Goal: Transaction & Acquisition: Purchase product/service

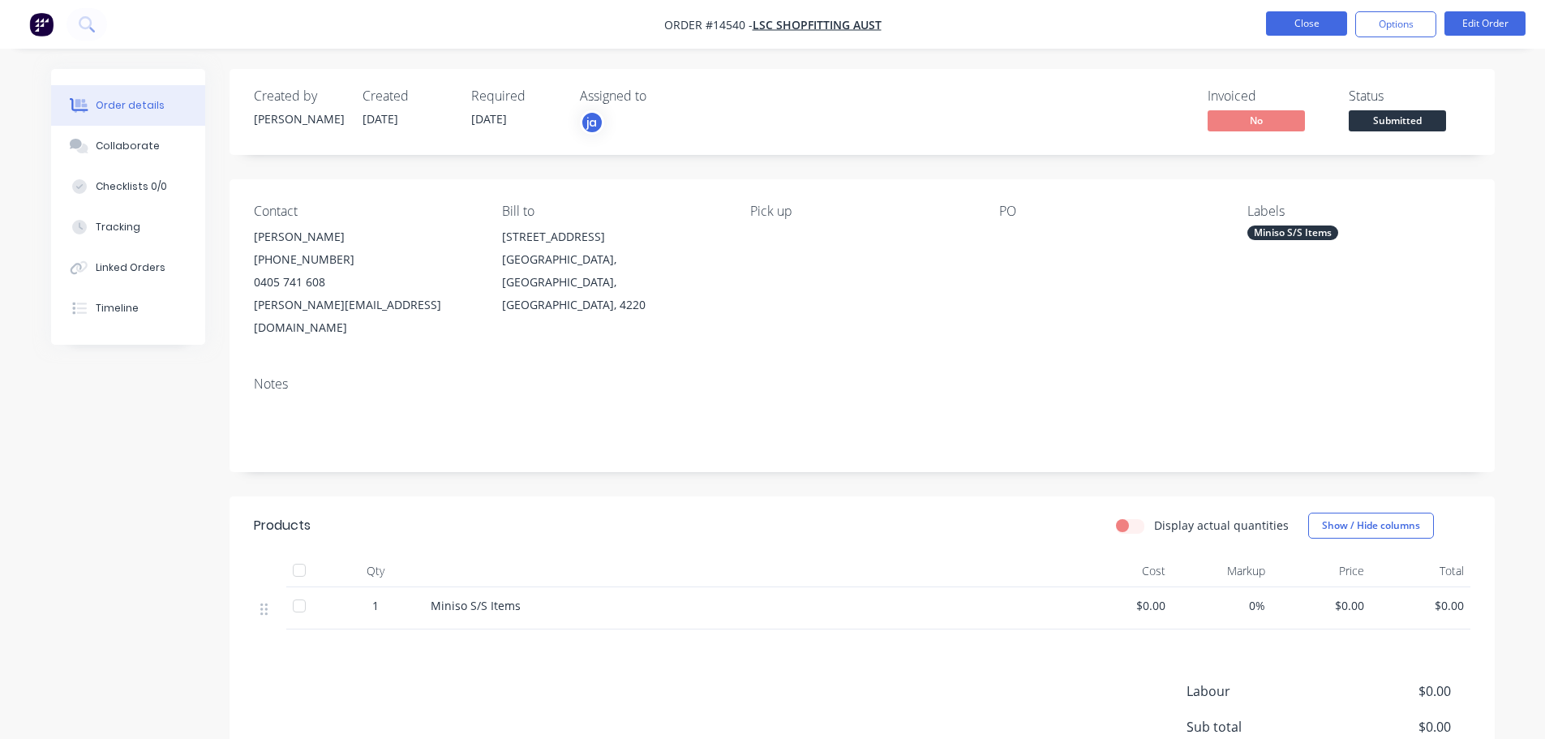
click at [1277, 22] on button "Close" at bounding box center [1306, 23] width 81 height 24
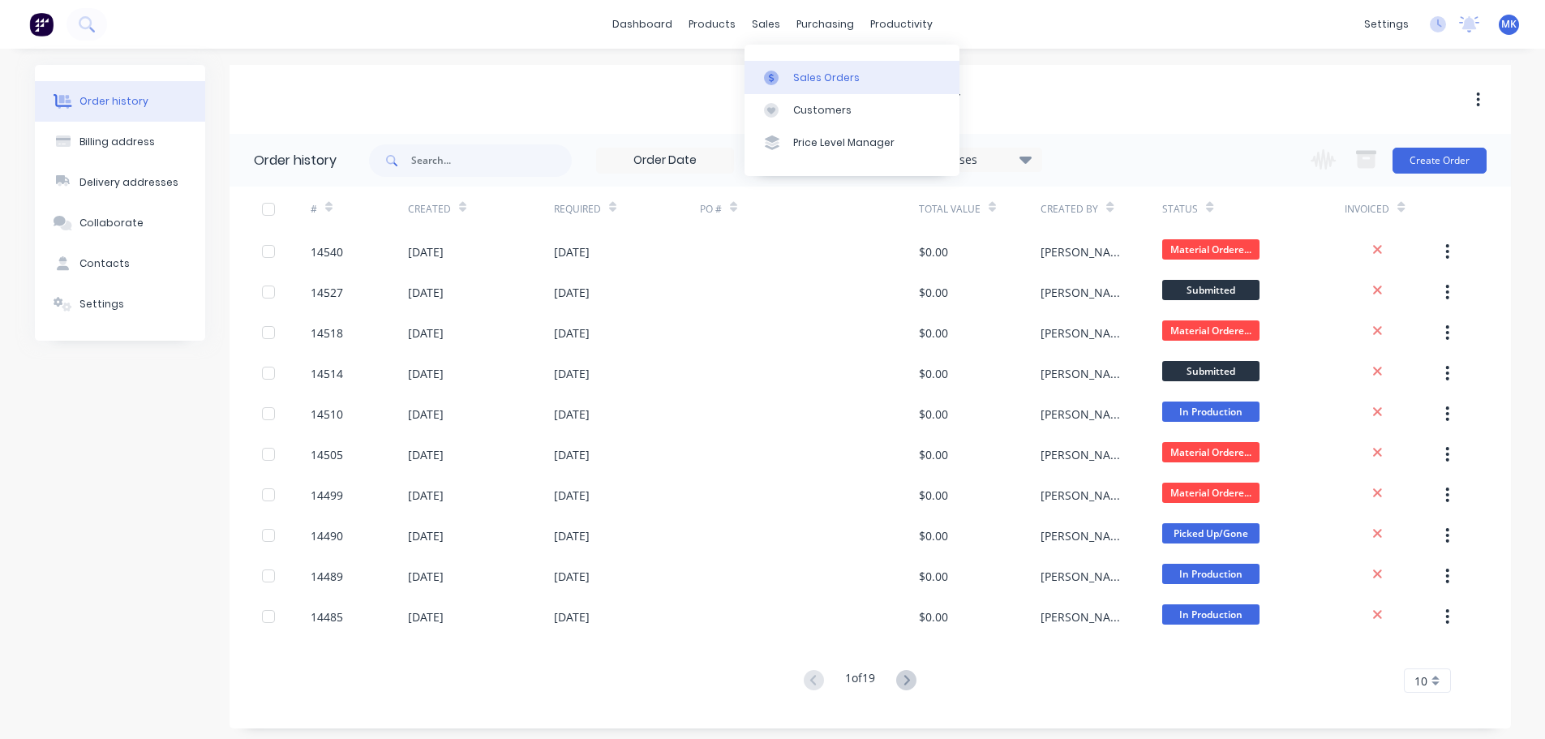
click at [805, 87] on link "Sales Orders" at bounding box center [852, 77] width 215 height 32
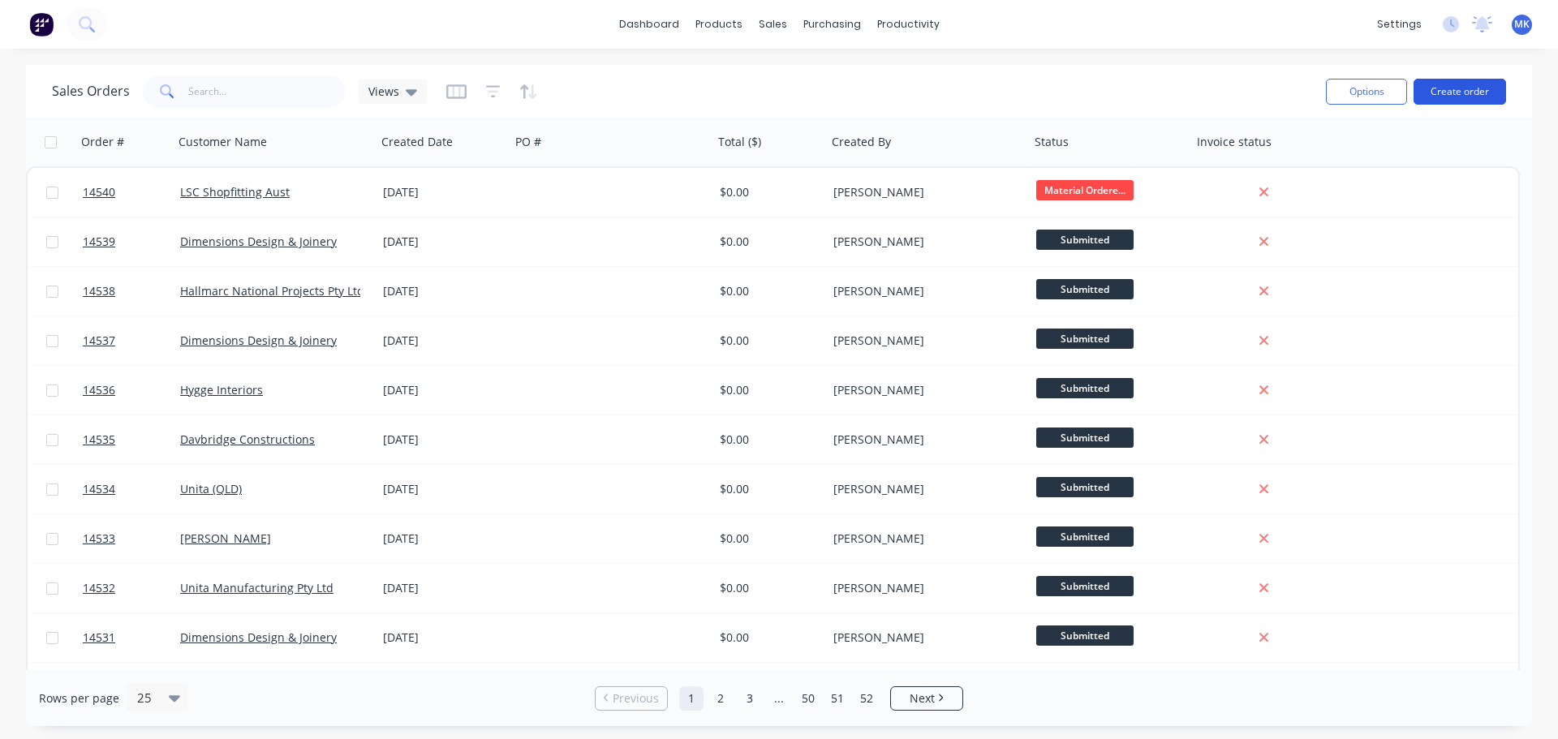
click at [1476, 90] on button "Create order" at bounding box center [1459, 92] width 92 height 26
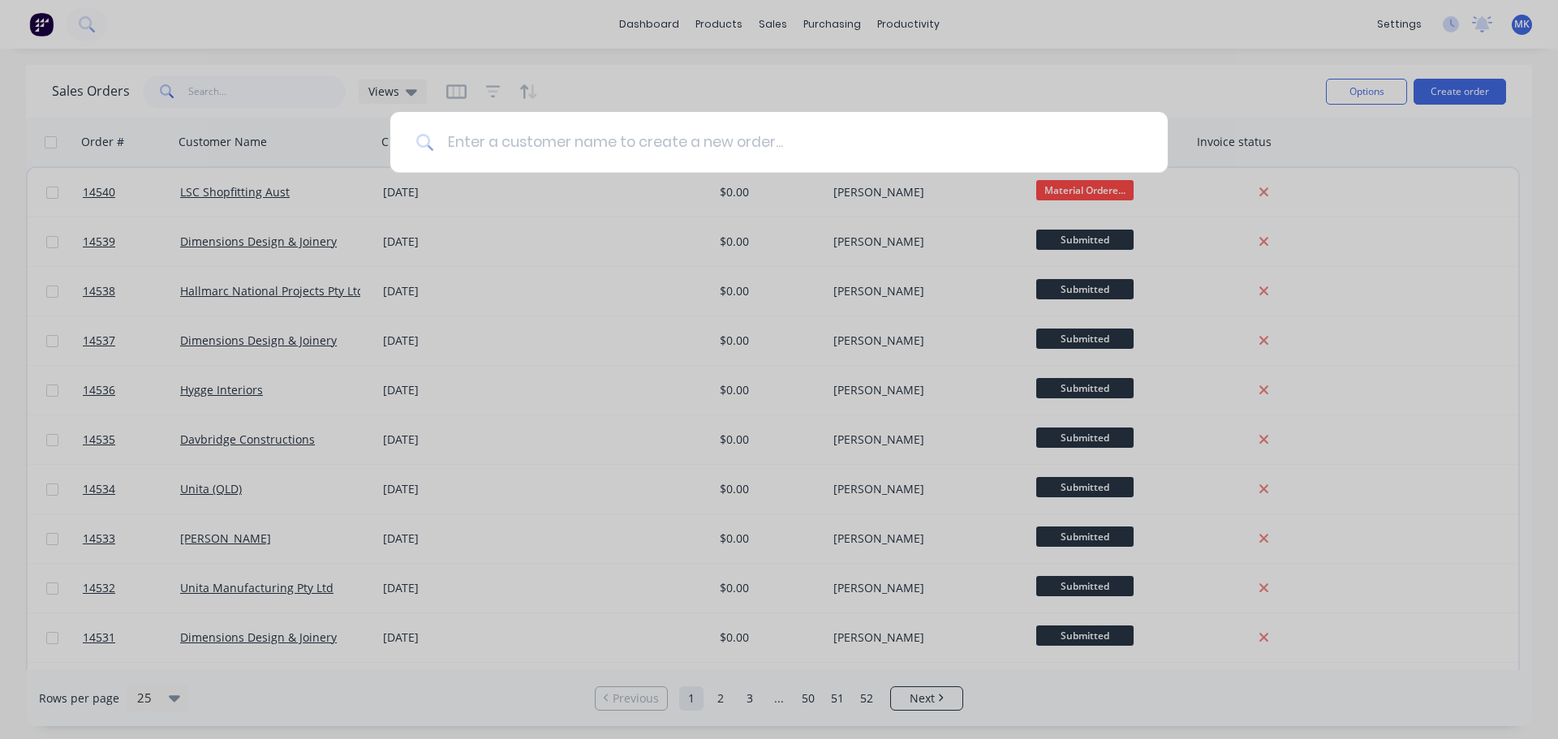
drag, startPoint x: 535, startPoint y: 190, endPoint x: 497, endPoint y: 149, distance: 55.1
click at [497, 149] on input at bounding box center [787, 142] width 707 height 61
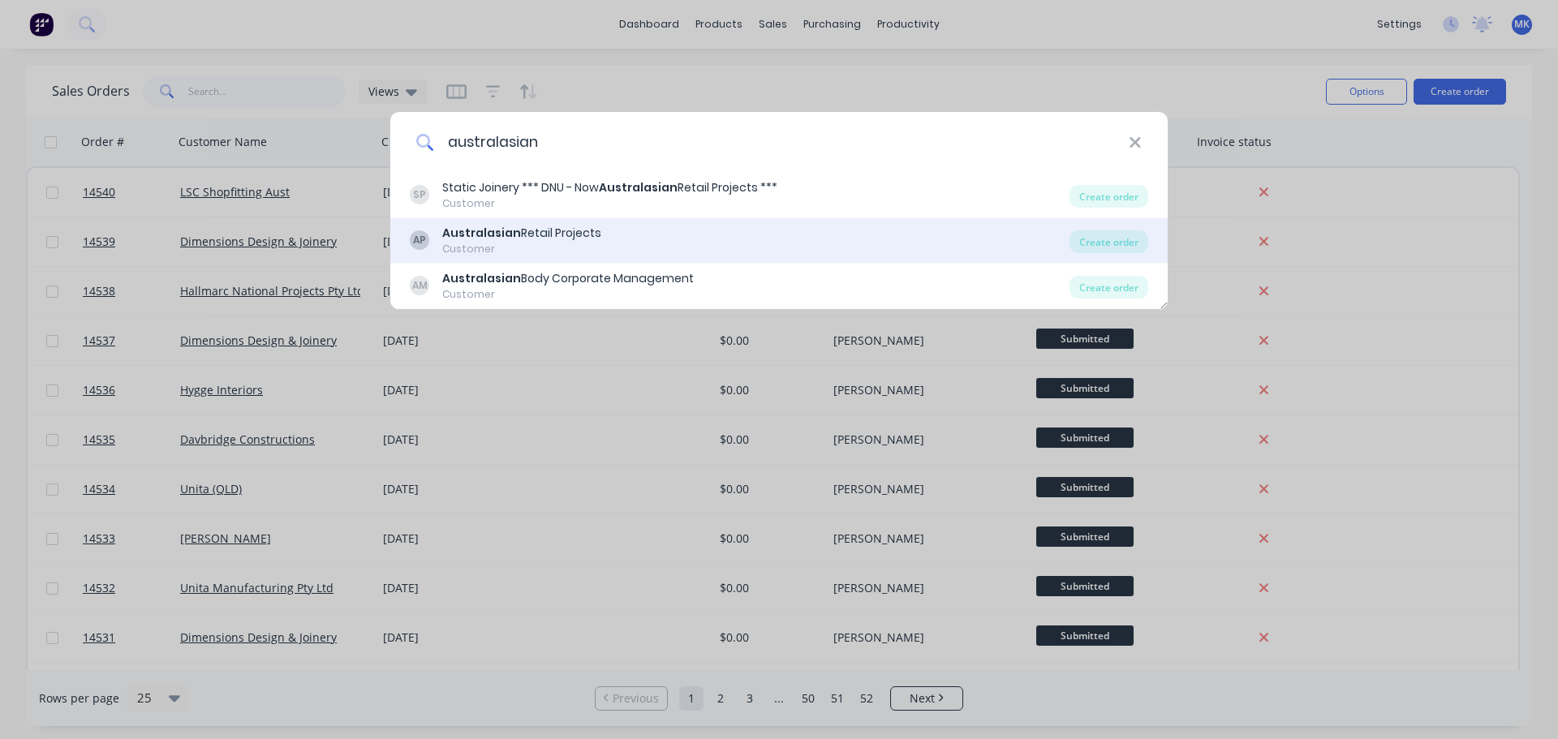
type input "australasian"
click at [553, 229] on div "Australasian Retail Projects" at bounding box center [521, 233] width 159 height 17
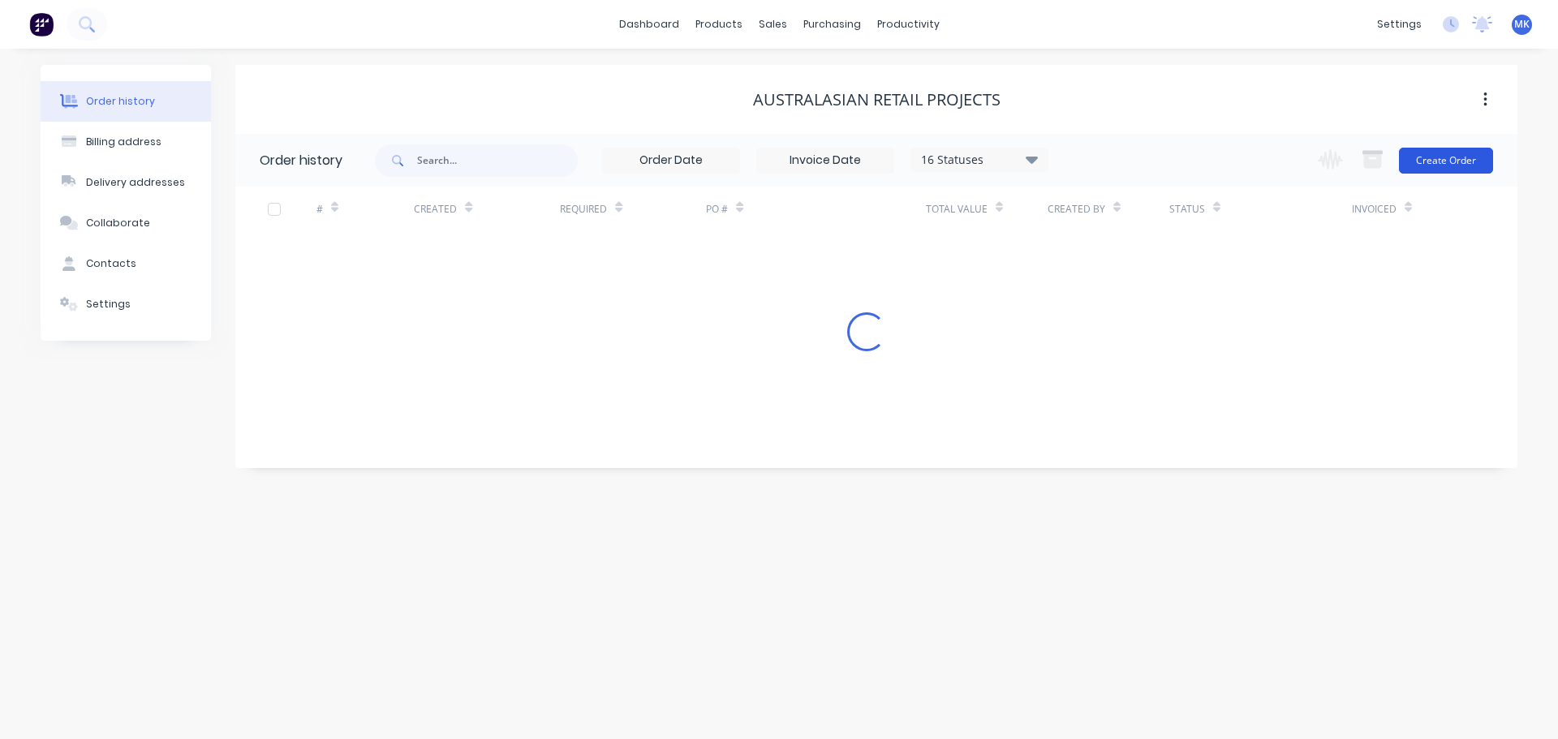
click at [1465, 165] on button "Create Order" at bounding box center [1446, 161] width 94 height 26
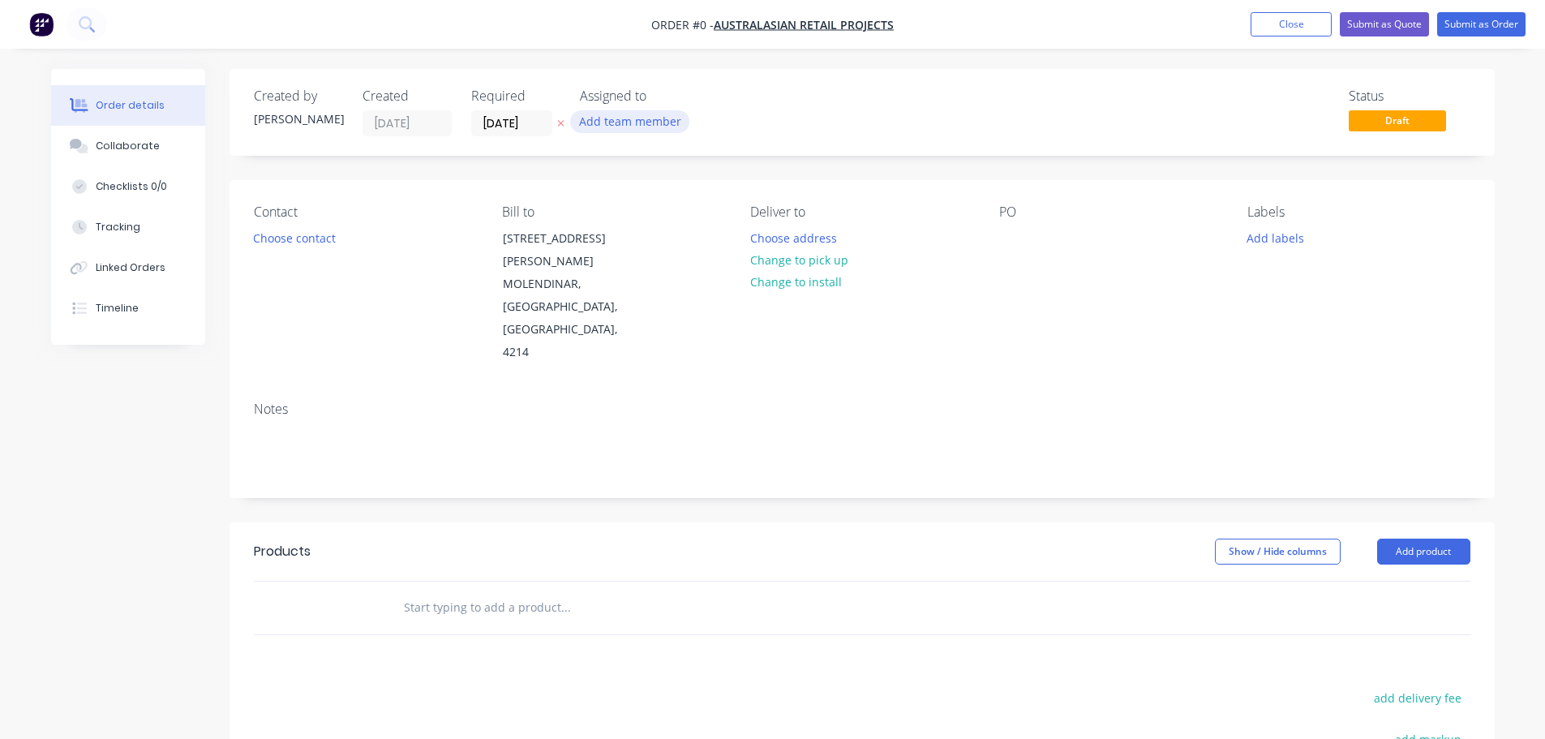
click at [615, 121] on button "Add team member" at bounding box center [629, 121] width 119 height 22
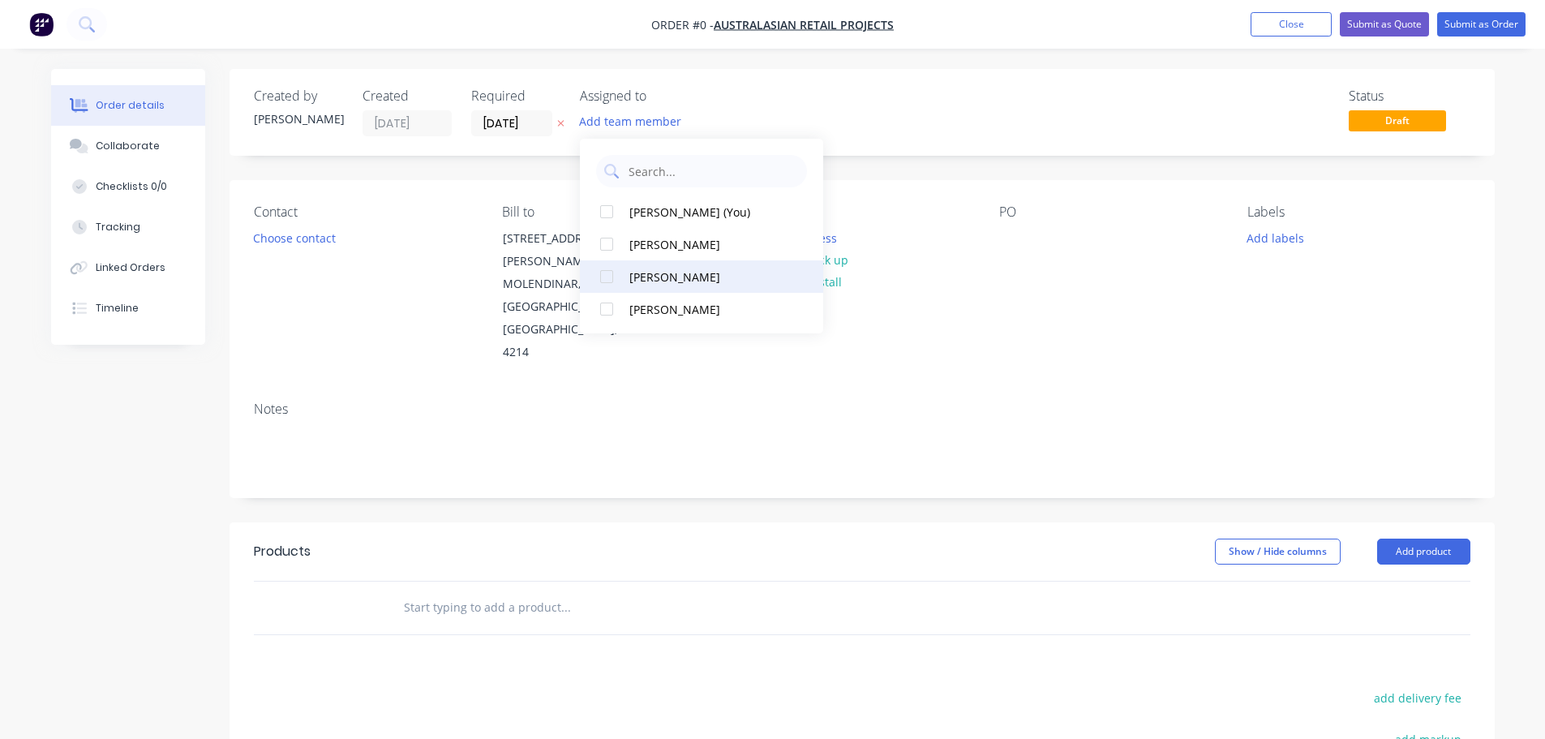
click at [651, 267] on button "[PERSON_NAME]" at bounding box center [701, 276] width 243 height 32
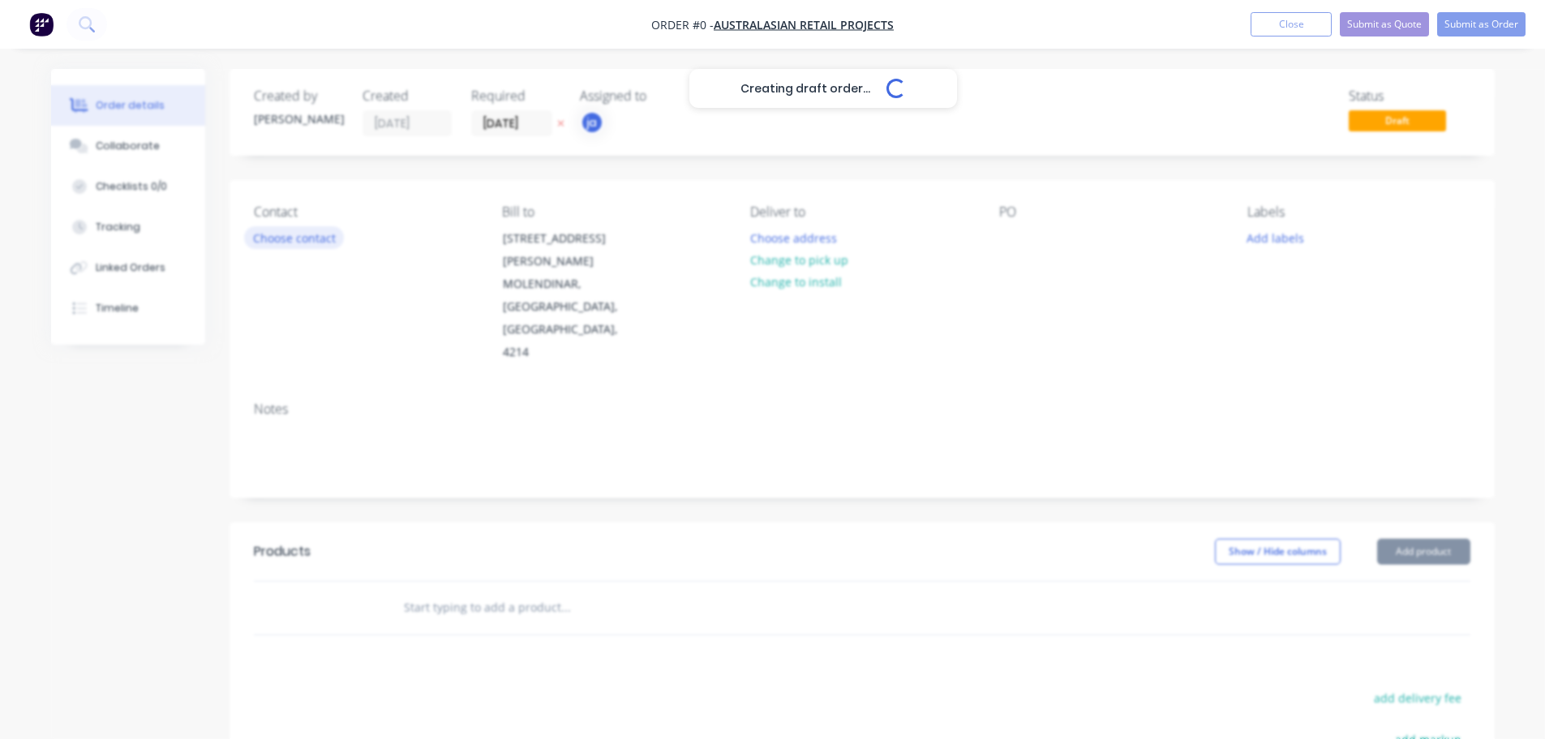
click at [327, 239] on div "Creating draft order... Loading... Order details Collaborate Checklists 0/0 Tra…" at bounding box center [773, 559] width 1476 height 980
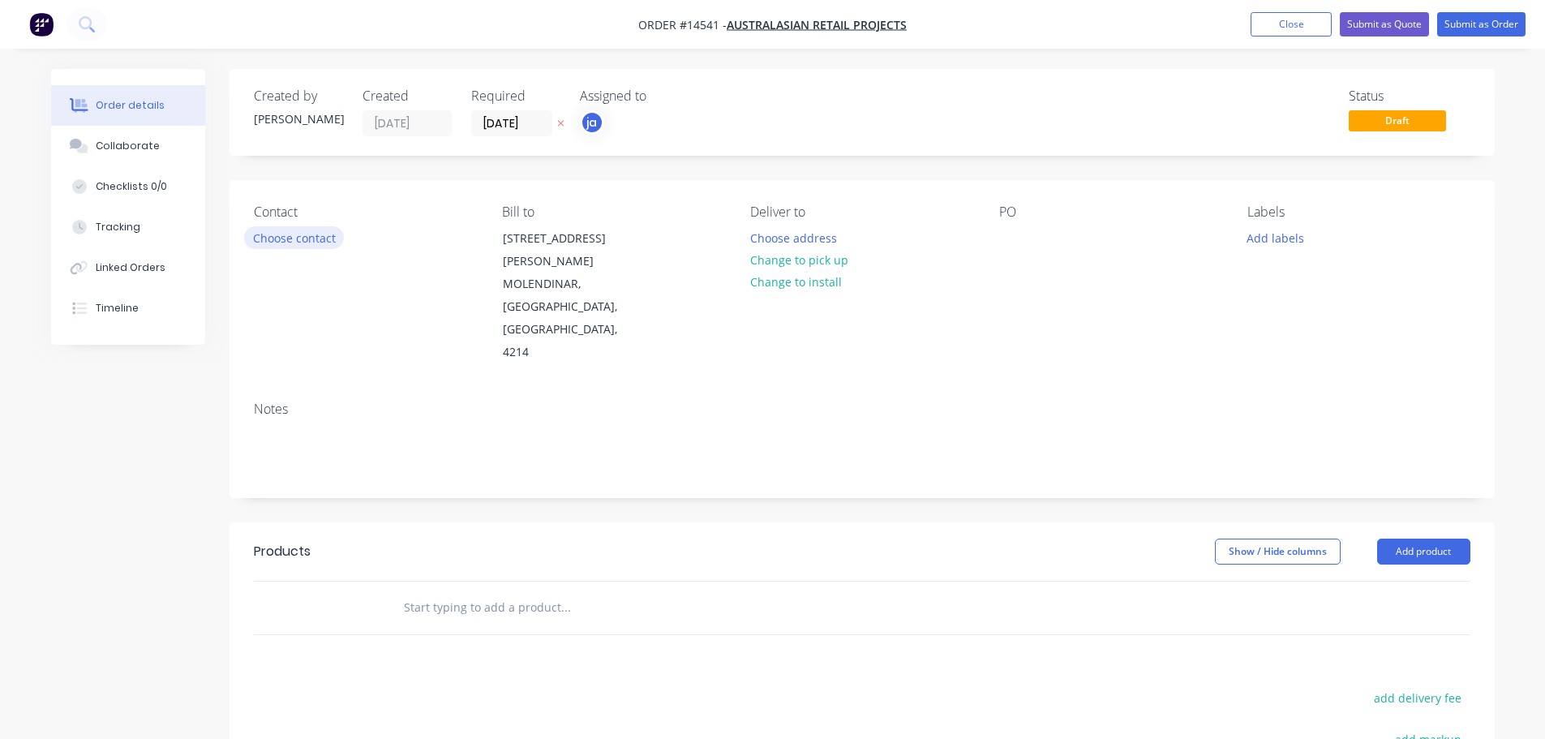
click at [329, 239] on button "Choose contact" at bounding box center [294, 237] width 100 height 22
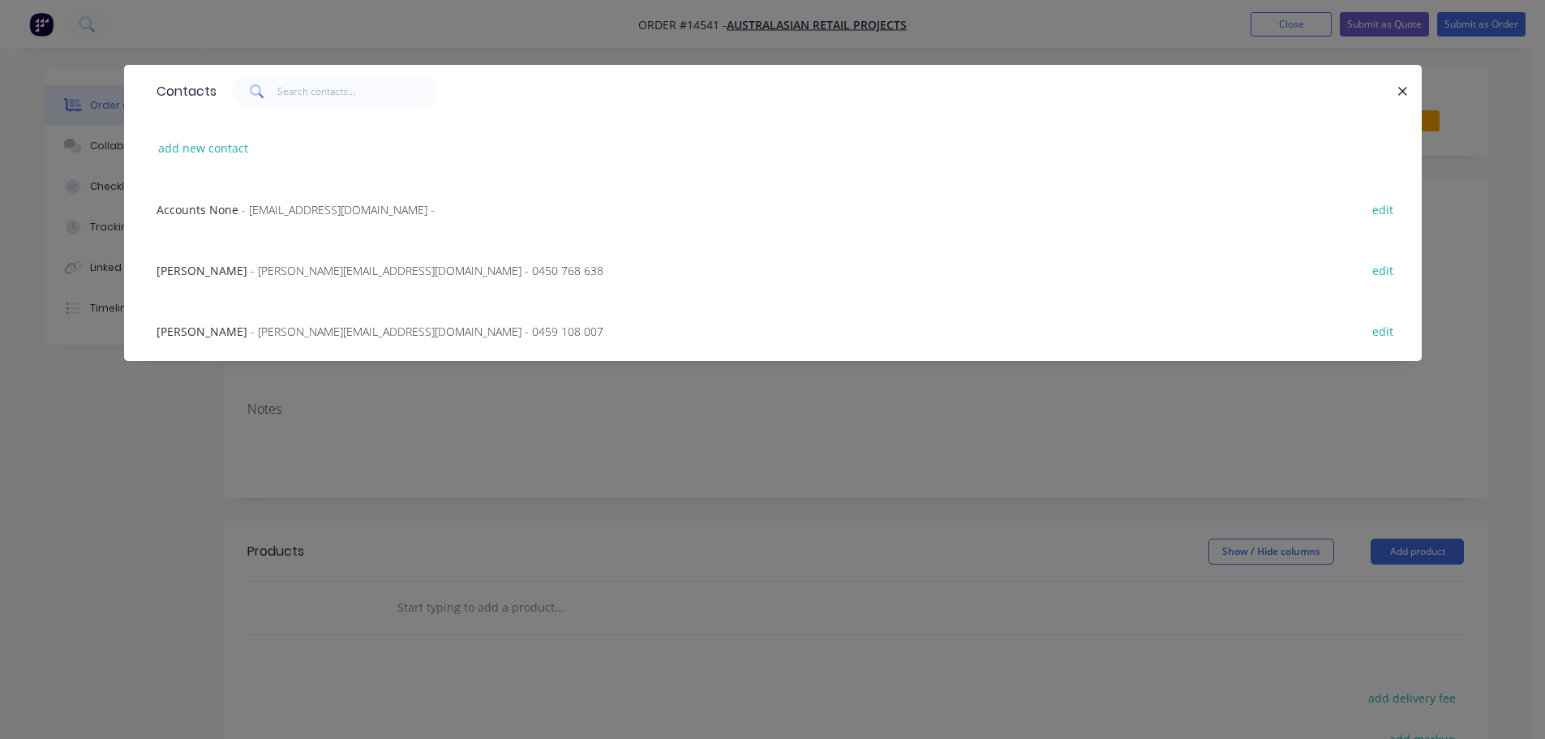
click at [260, 272] on span "- [PERSON_NAME][EMAIL_ADDRESS][DOMAIN_NAME] - 0450 768 638" at bounding box center [427, 270] width 353 height 15
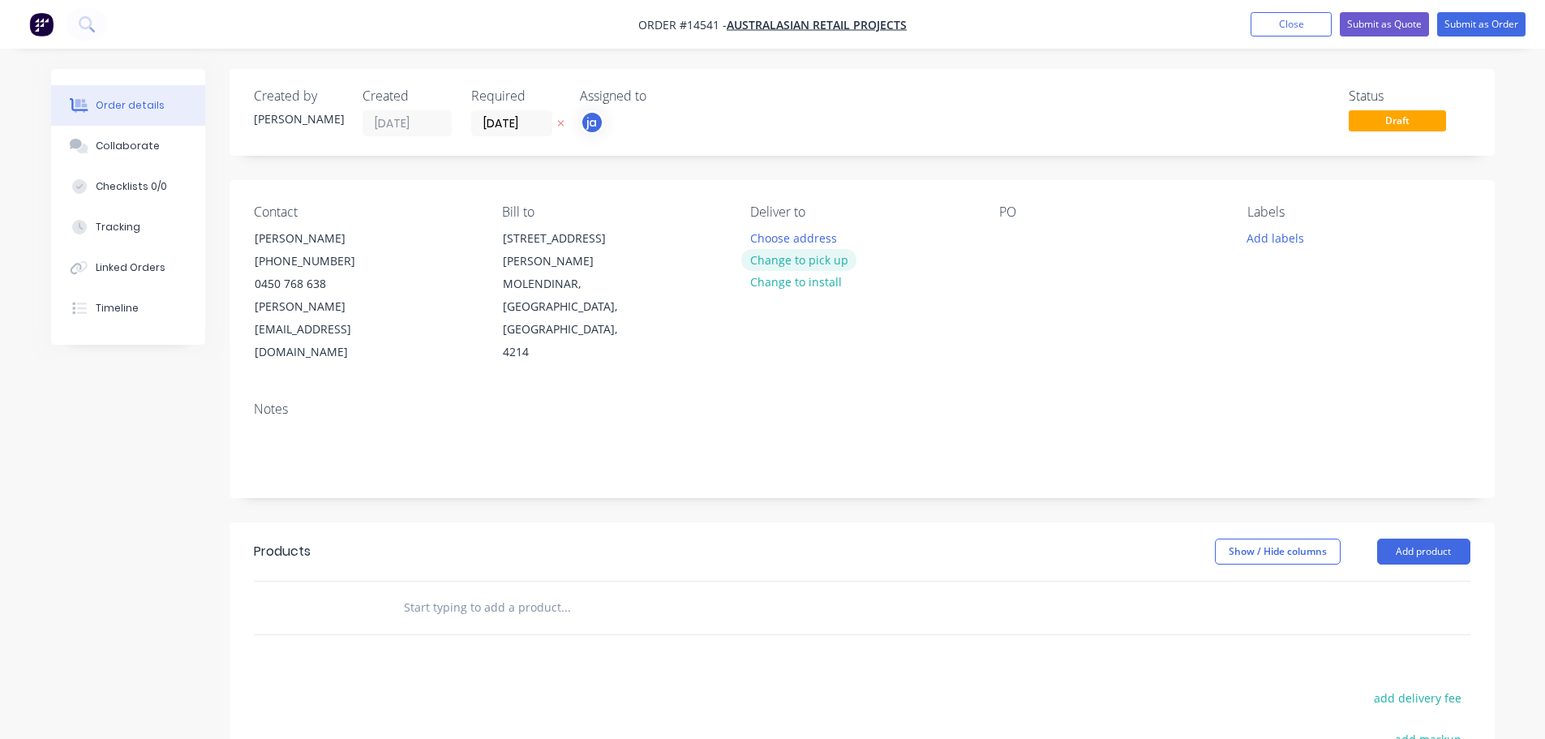
click at [784, 267] on button "Change to pick up" at bounding box center [798, 260] width 115 height 22
click at [1278, 236] on button "Add labels" at bounding box center [1276, 237] width 75 height 22
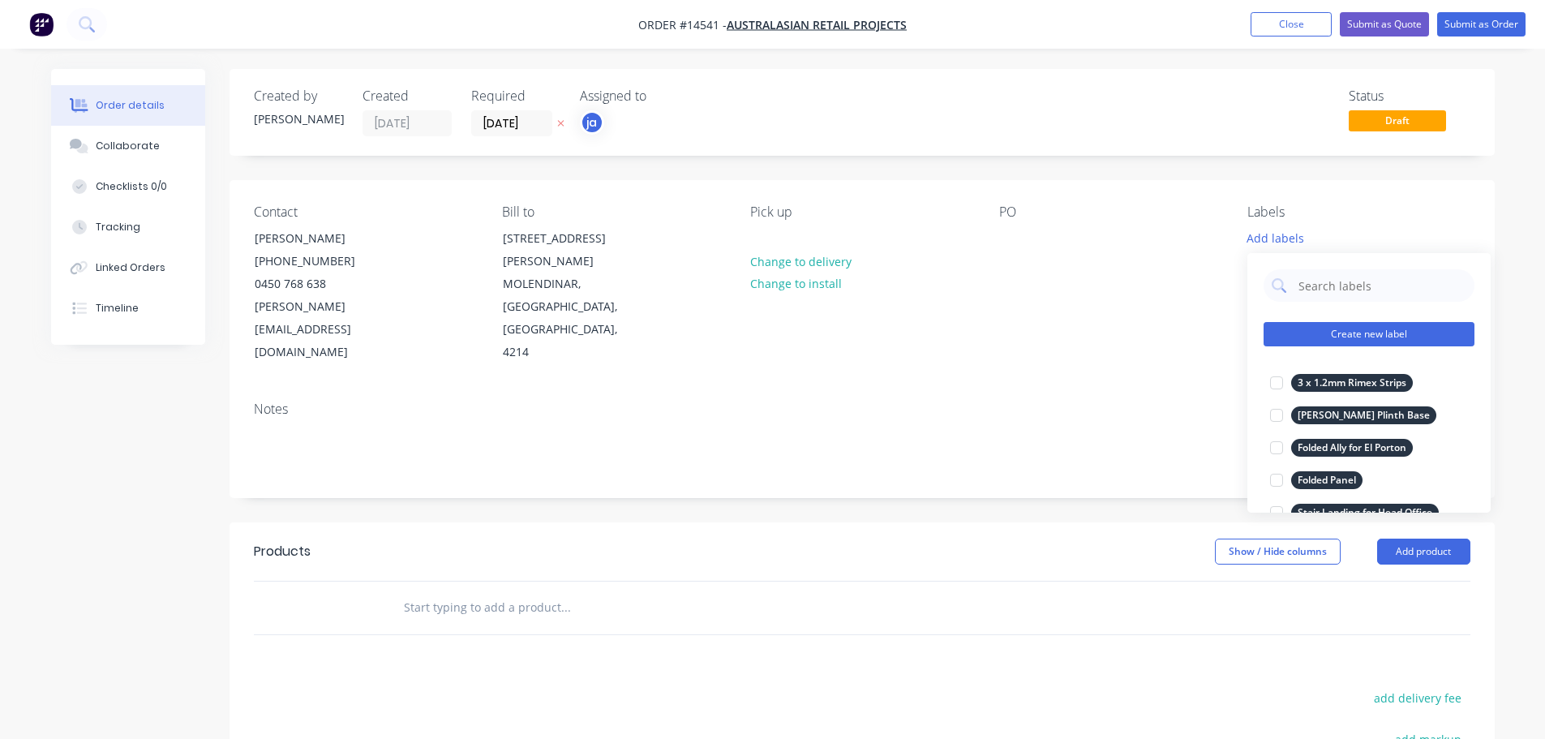
click at [1365, 336] on button "Create new label" at bounding box center [1369, 334] width 211 height 24
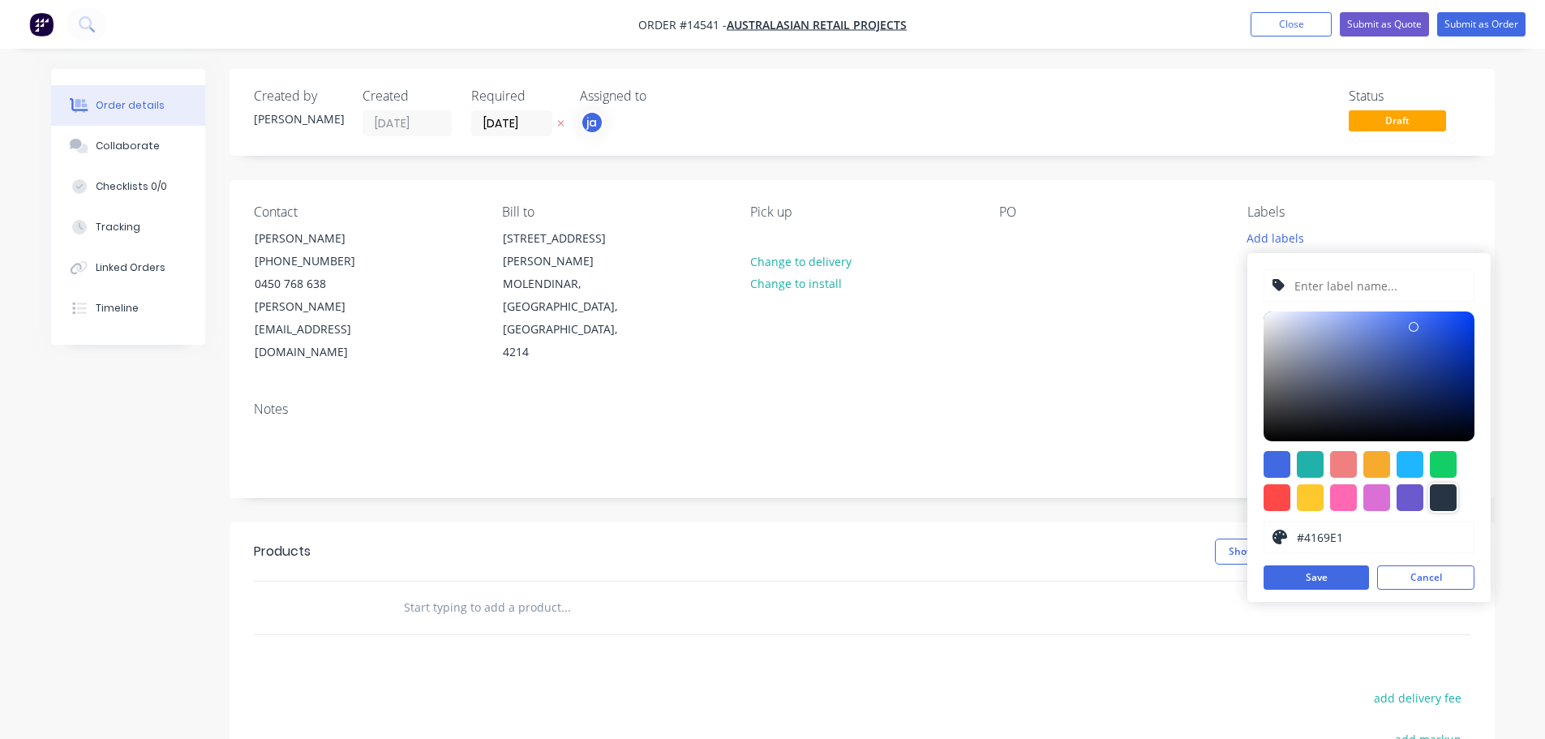
click at [1439, 502] on div at bounding box center [1443, 497] width 27 height 27
type input "#273444"
click at [1365, 299] on input "text" at bounding box center [1379, 285] width 173 height 31
paste input "Re Make S/S Panel"
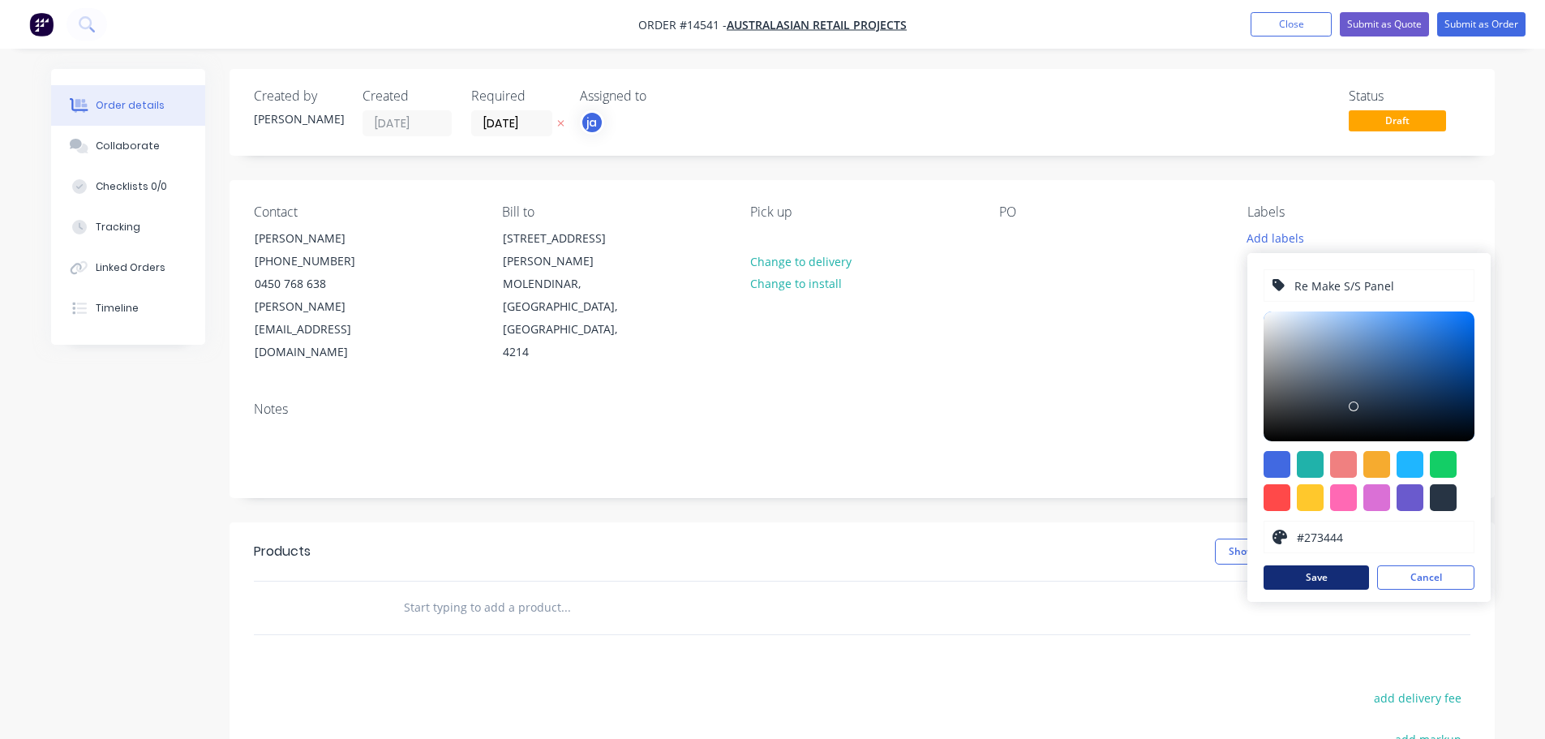
type input "Re Make S/S Panel"
click at [1312, 588] on button "Save" at bounding box center [1316, 577] width 105 height 24
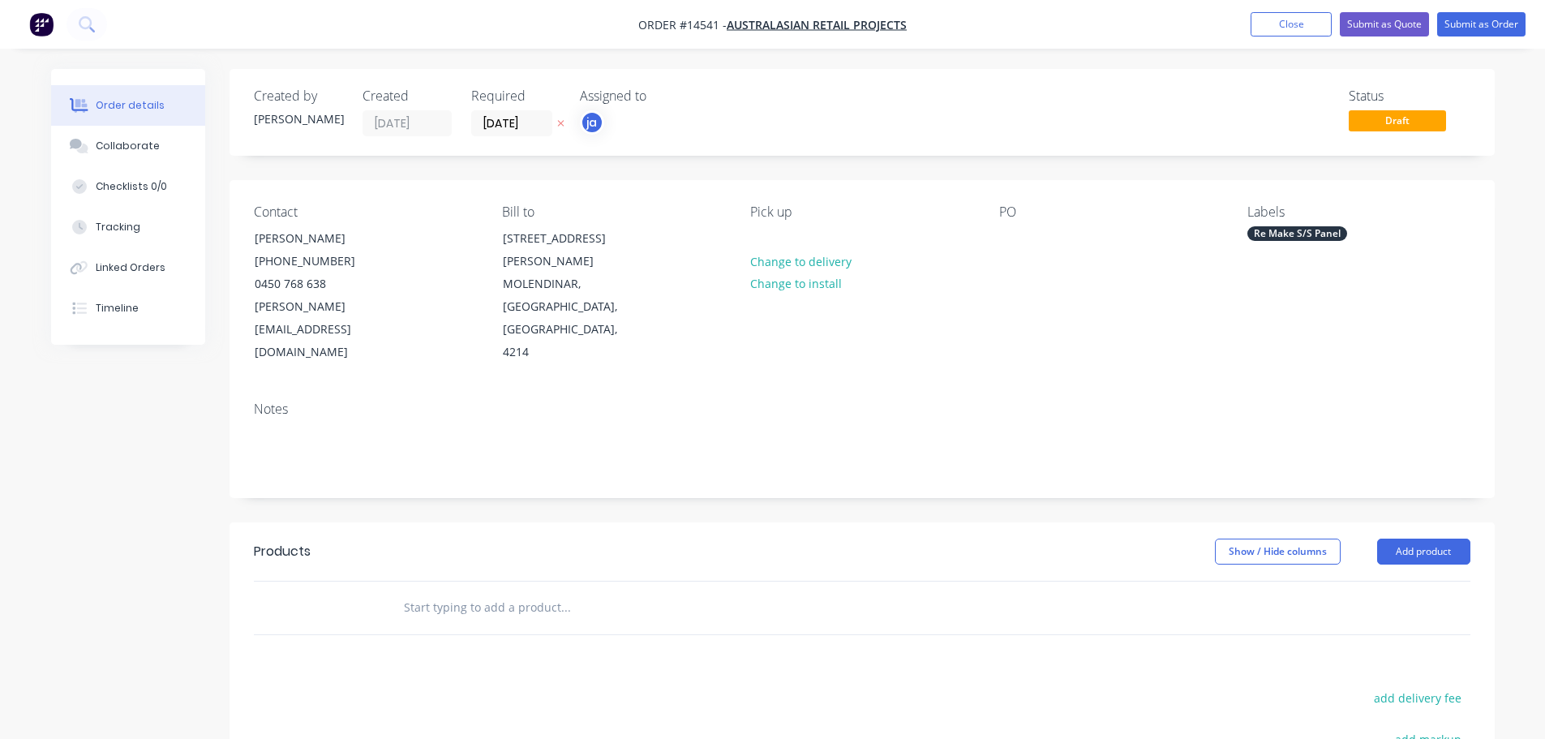
click at [602, 591] on input "text" at bounding box center [565, 607] width 324 height 32
paste input "Re Make S/S Panel"
type input "Re Make S/S Panel"
click at [530, 643] on button "Add Re Make S/S Panel to order" at bounding box center [653, 669] width 487 height 52
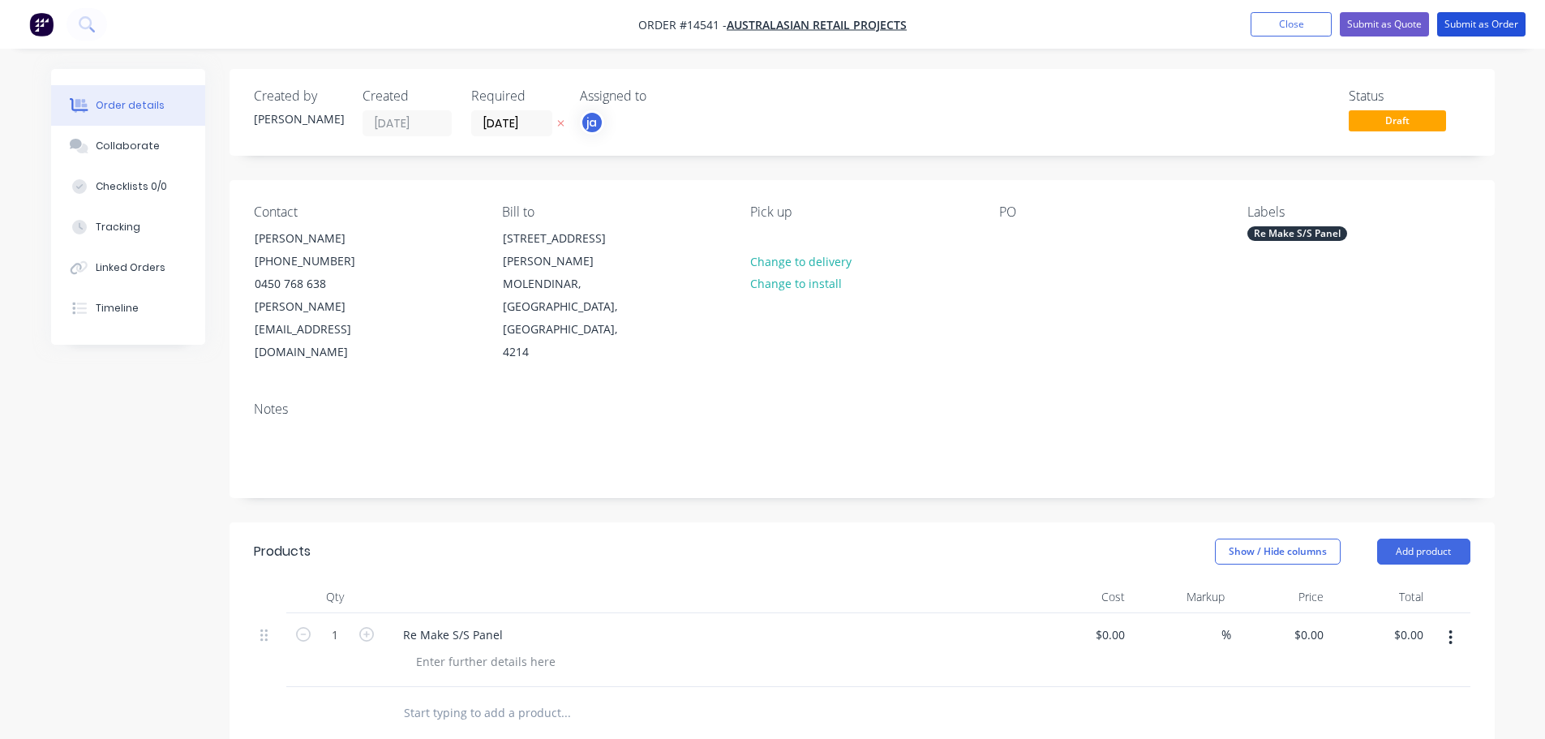
click at [1495, 11] on nav "Order #14541 - Australasian Retail Projects Add product Close Submit as Quote S…" at bounding box center [772, 24] width 1545 height 49
click at [1487, 19] on button "Submit as Order" at bounding box center [1481, 24] width 88 height 24
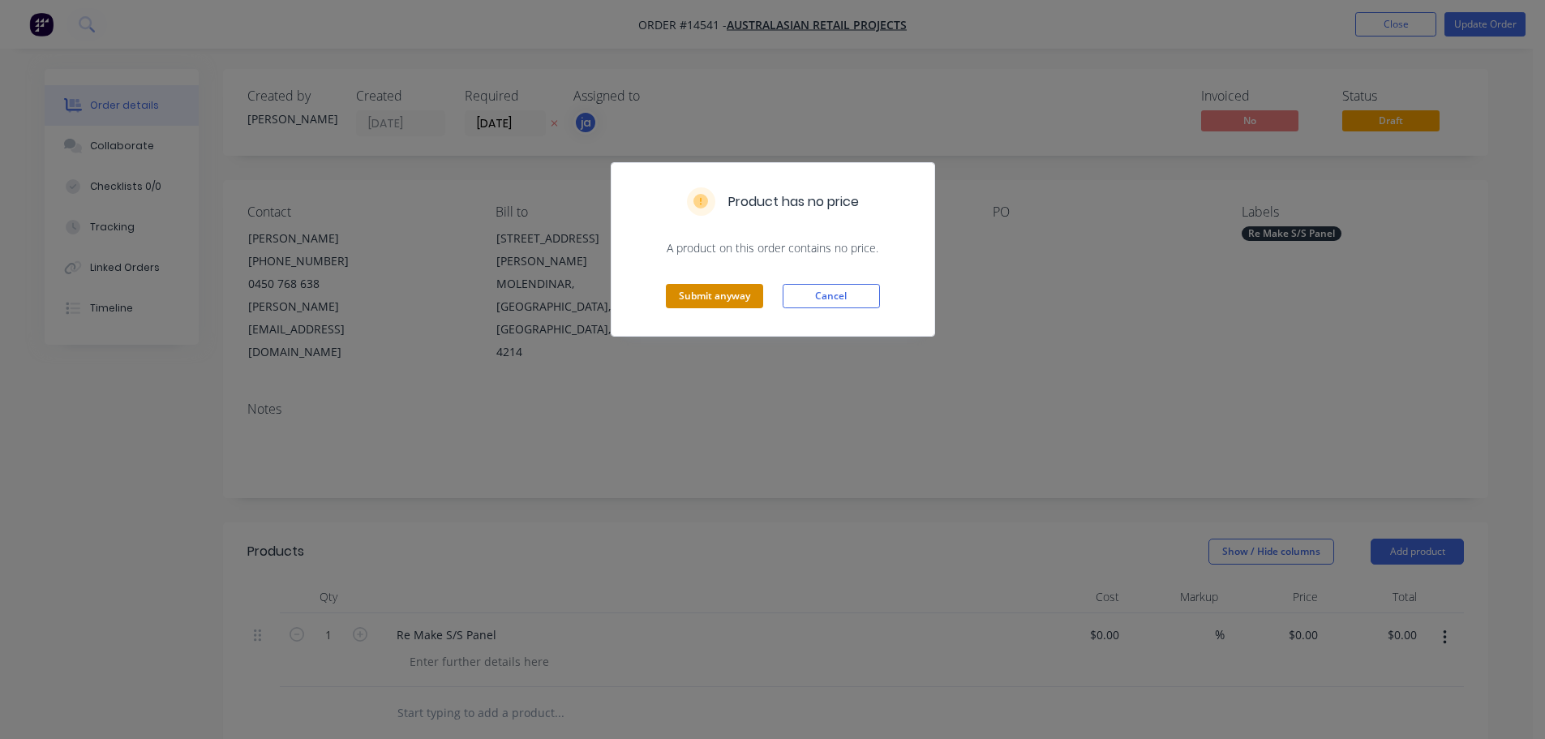
click at [724, 294] on button "Submit anyway" at bounding box center [714, 296] width 97 height 24
